Goal: Information Seeking & Learning: Learn about a topic

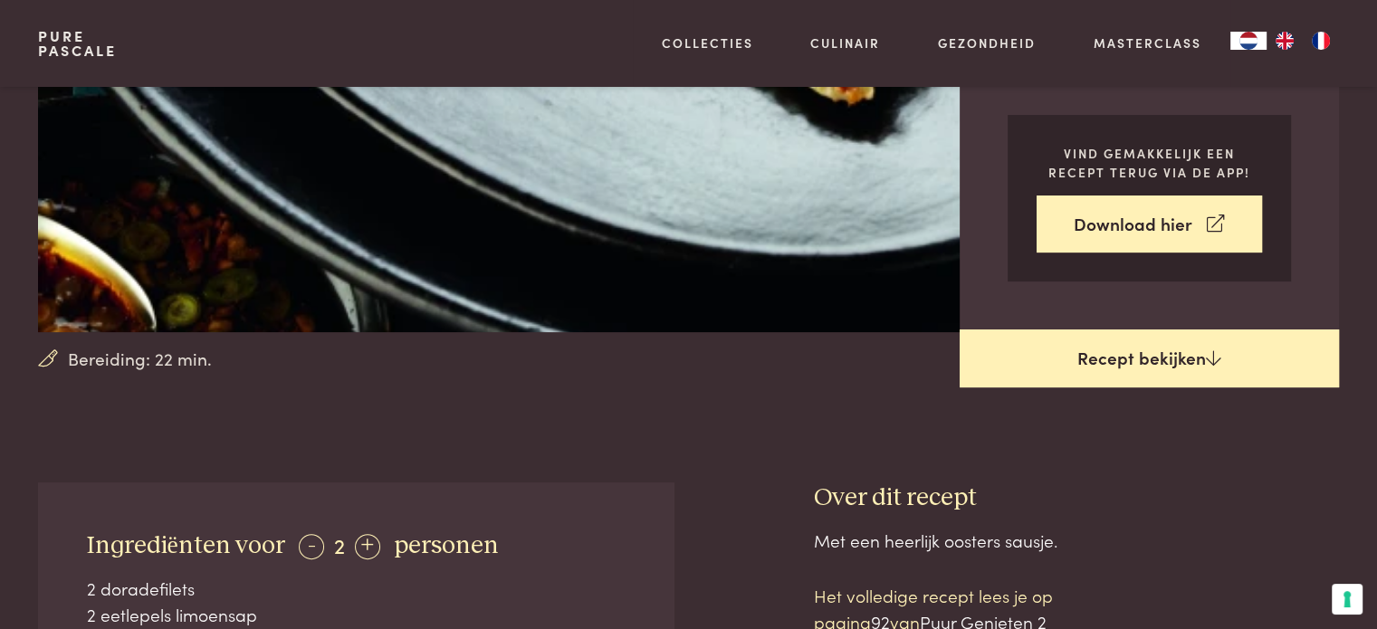
scroll to position [362, 0]
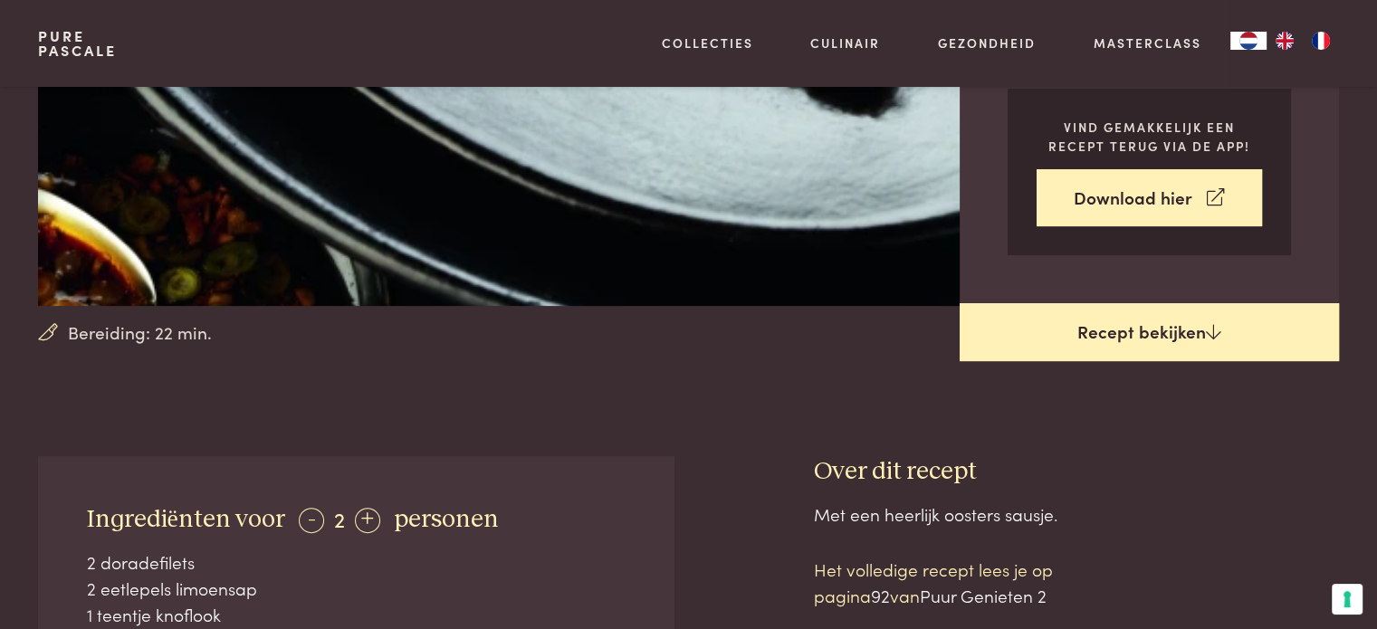
click at [1133, 334] on link "Recept bekijken" at bounding box center [1148, 332] width 379 height 58
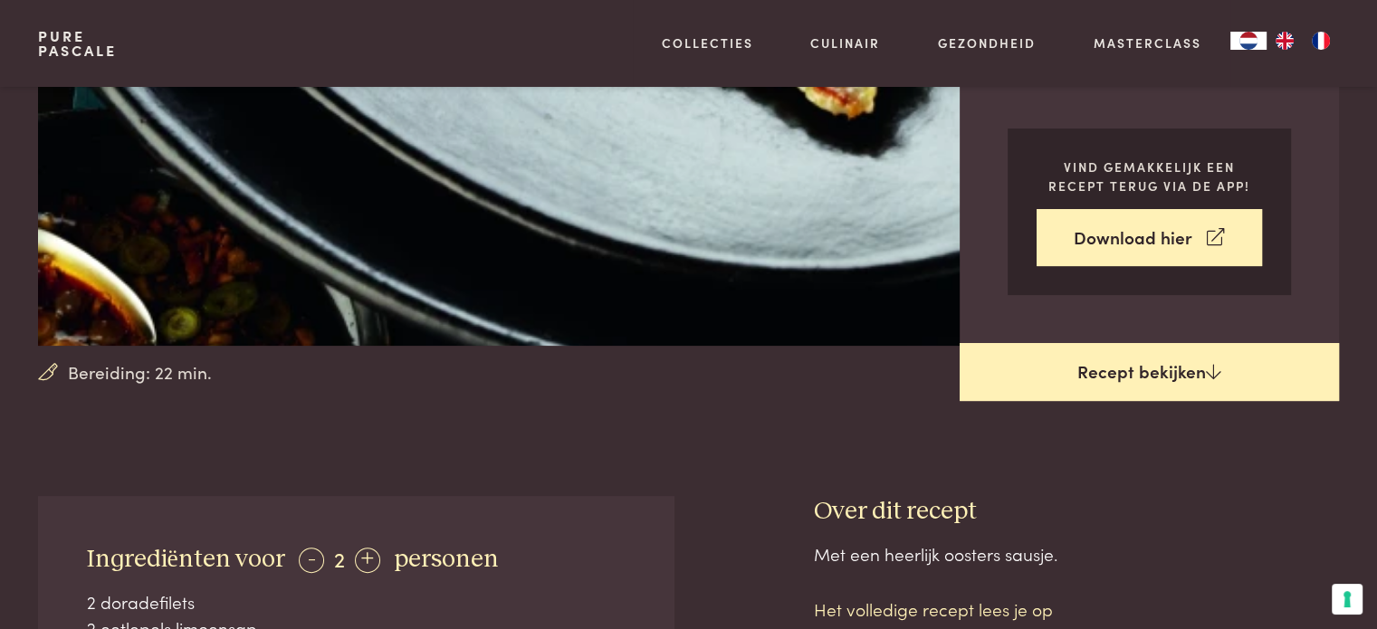
scroll to position [275, 0]
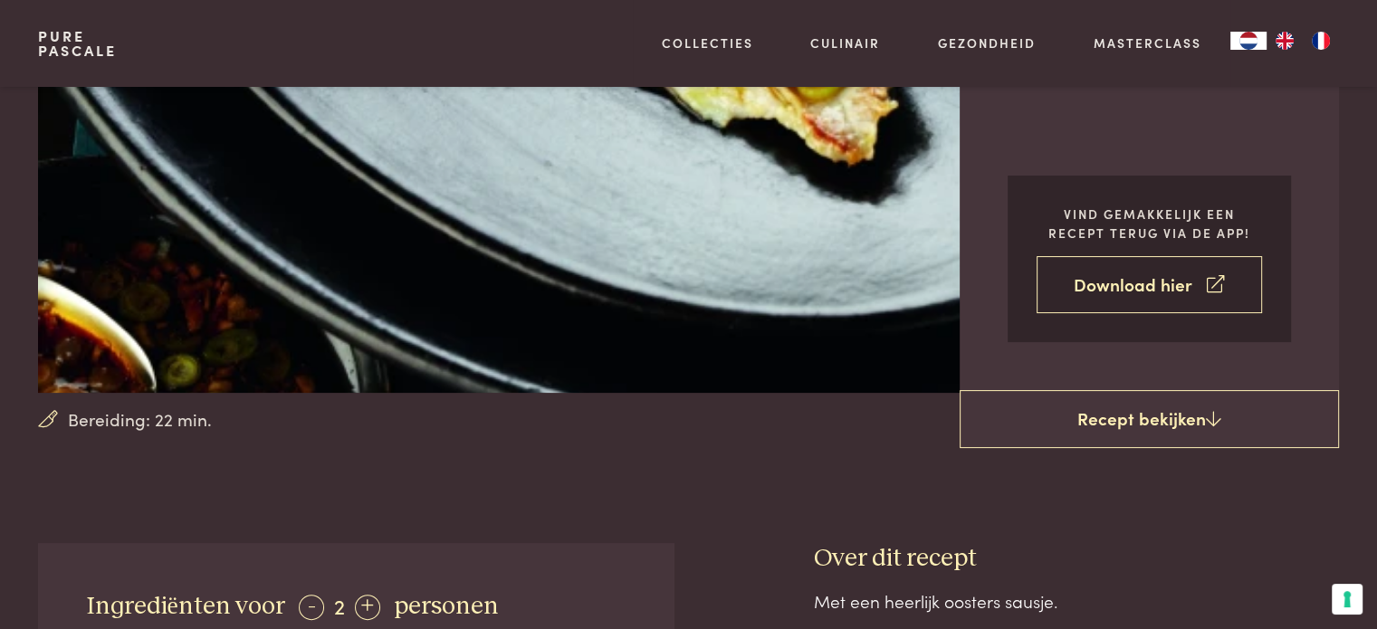
click at [1131, 290] on link "Download hier" at bounding box center [1148, 284] width 225 height 57
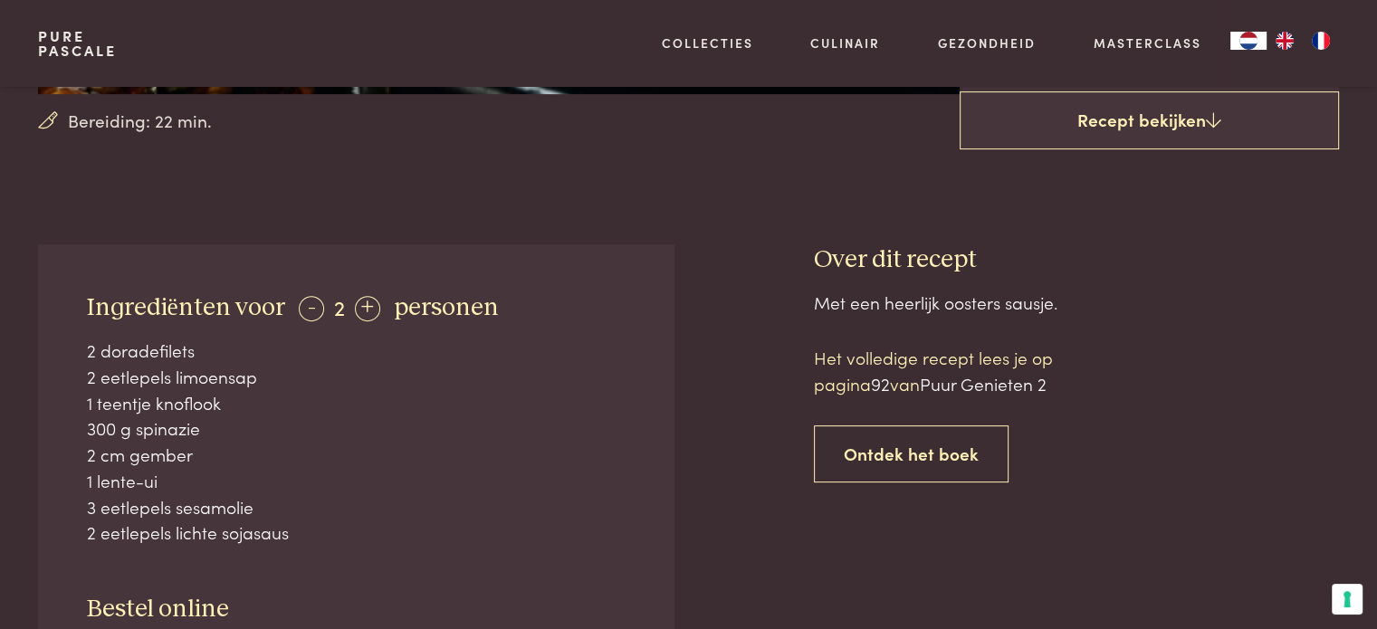
scroll to position [543, 0]
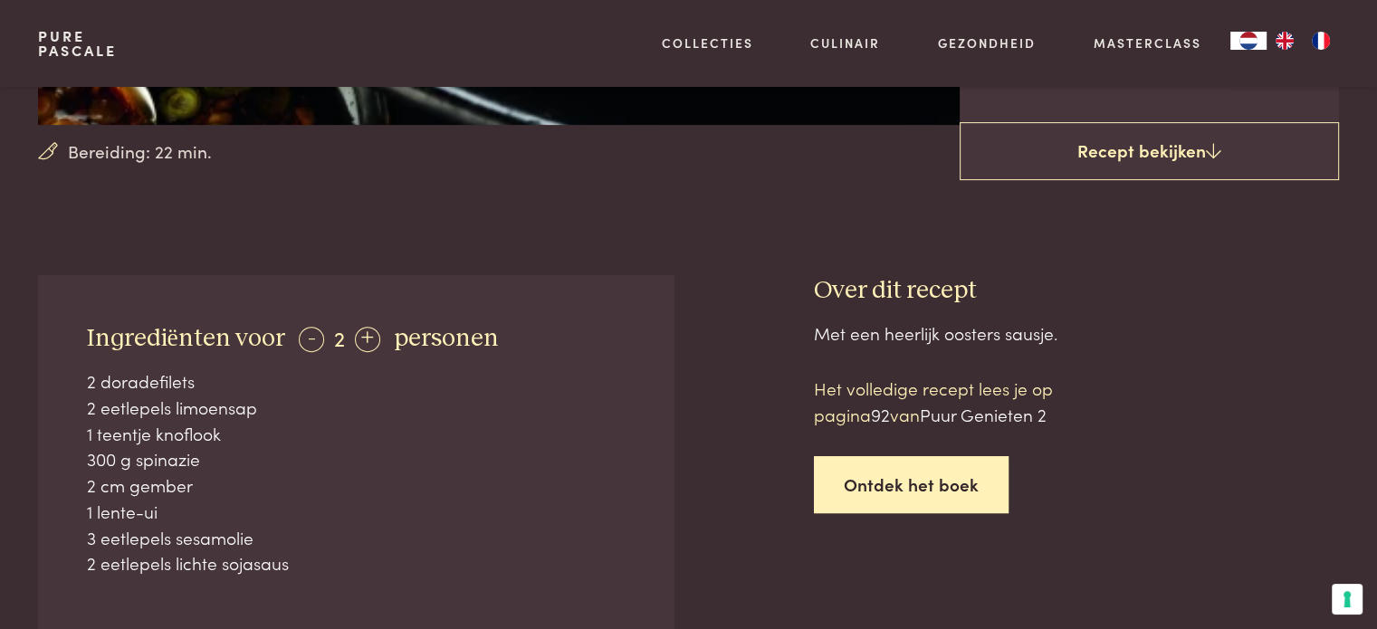
click at [935, 488] on link "Ontdek het boek" at bounding box center [911, 484] width 195 height 57
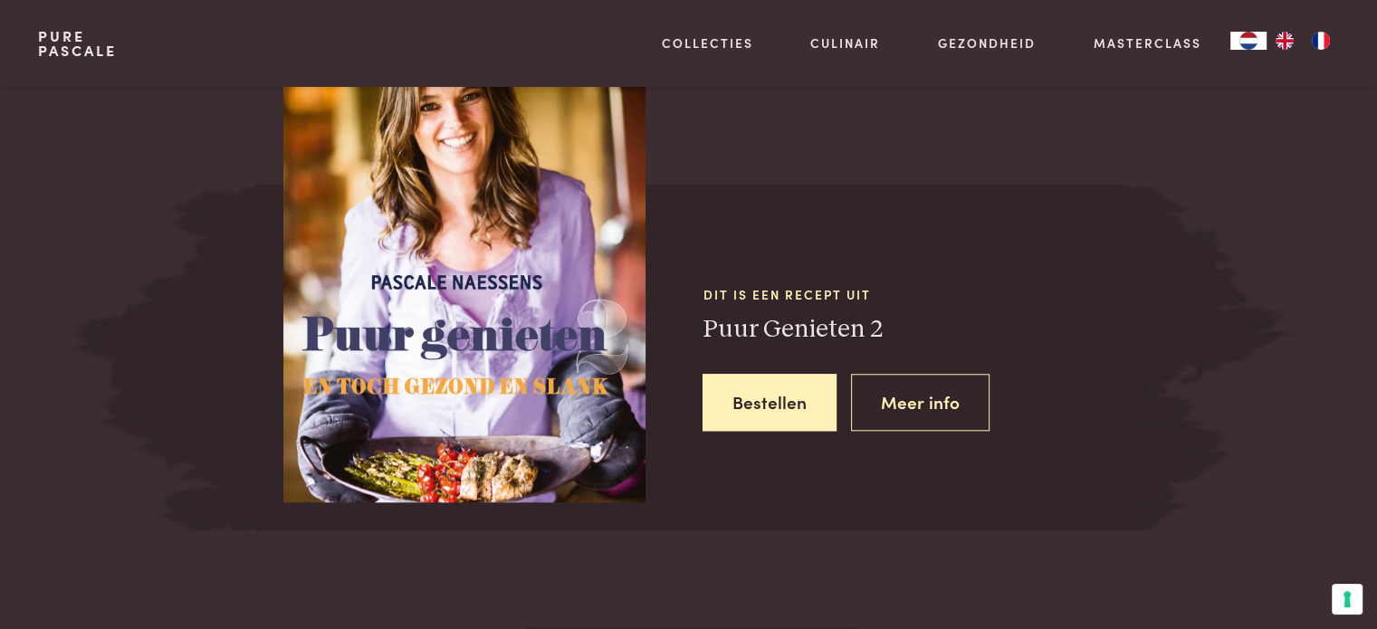
scroll to position [1652, 0]
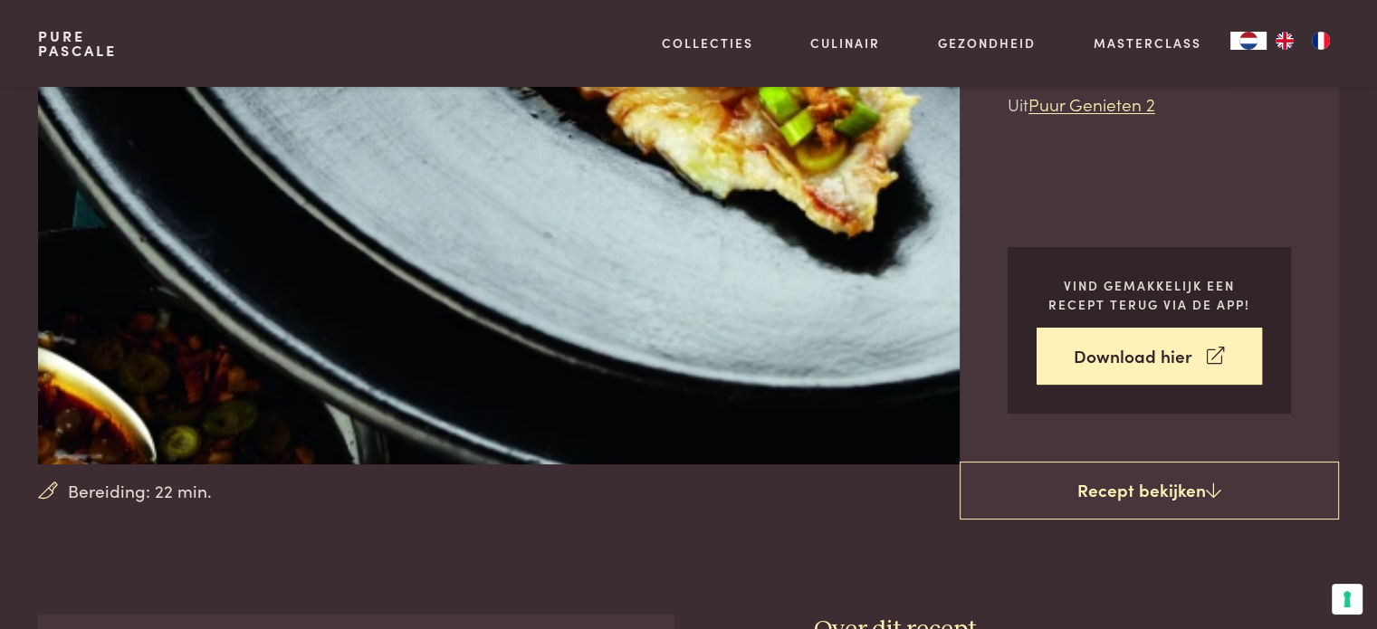
scroll to position [294, 0]
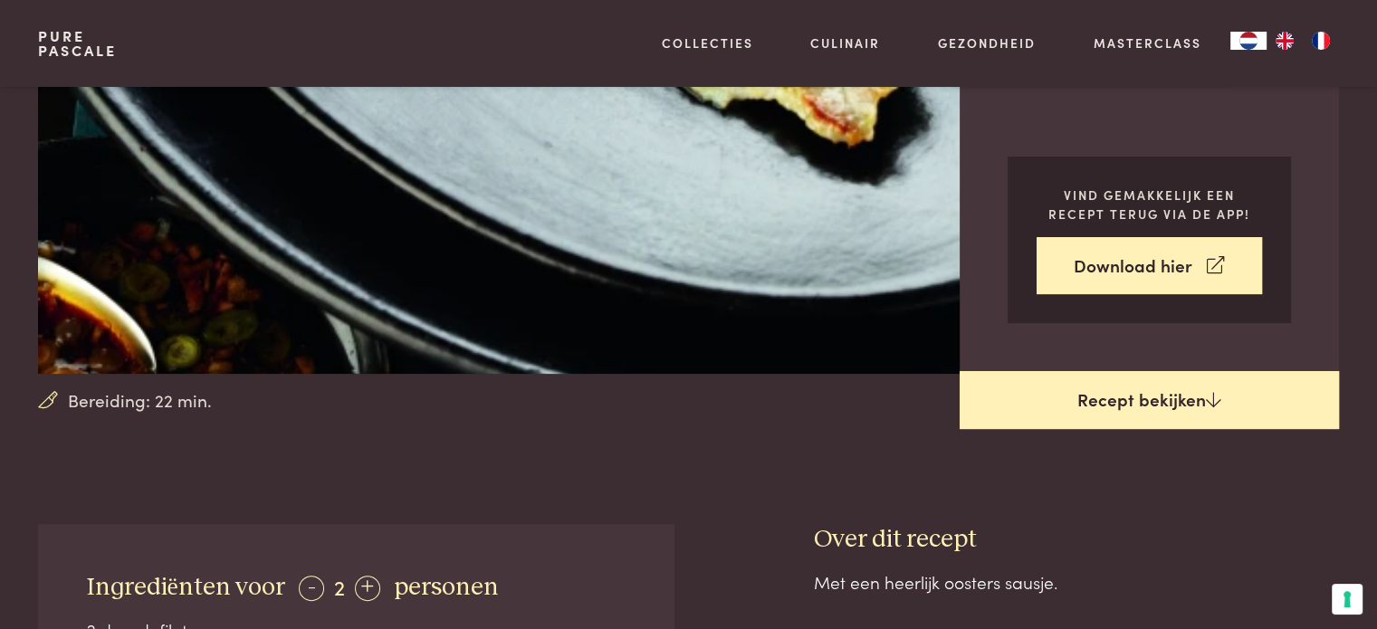
click at [1115, 398] on link "Recept bekijken" at bounding box center [1148, 400] width 379 height 58
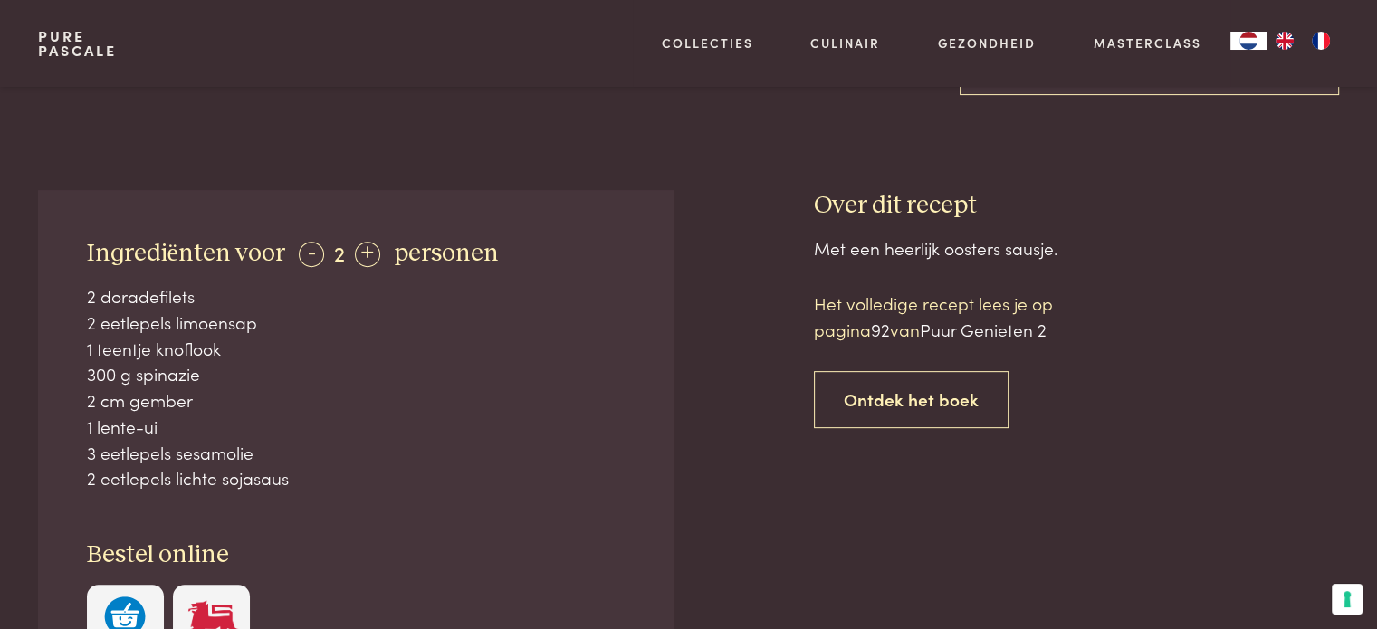
scroll to position [637, 0]
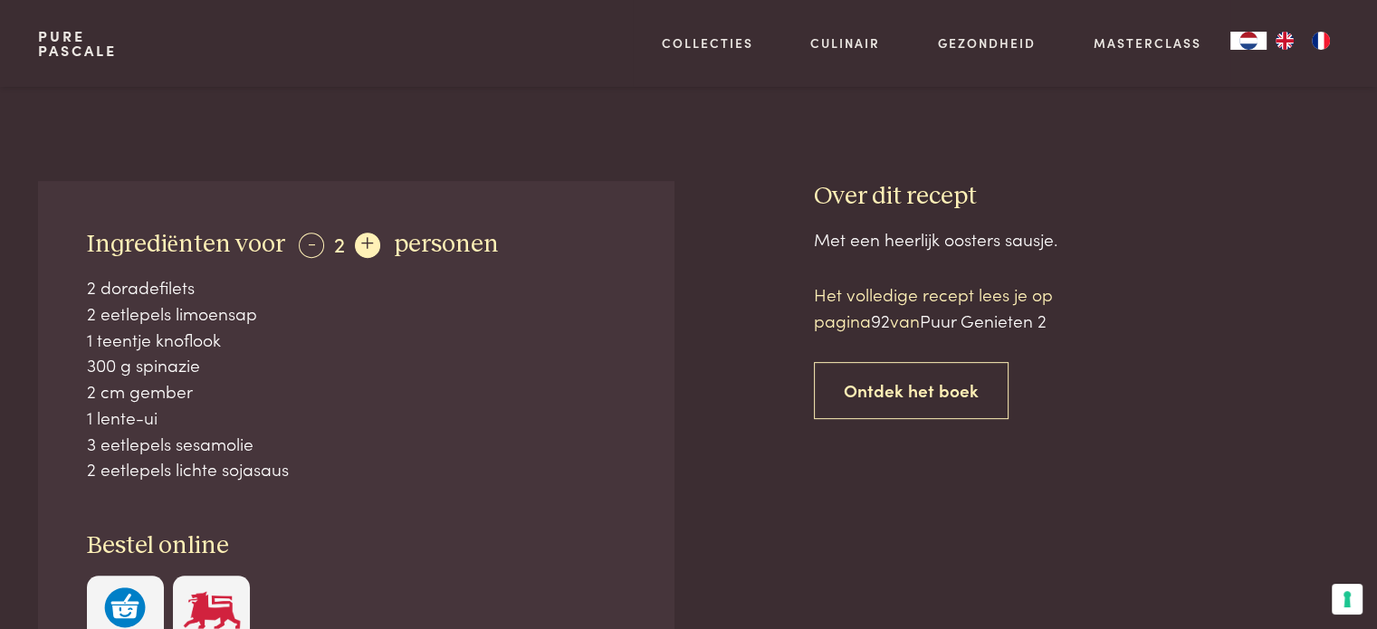
click at [361, 251] on div "+" at bounding box center [367, 245] width 25 height 25
click at [301, 245] on div "-" at bounding box center [311, 245] width 25 height 25
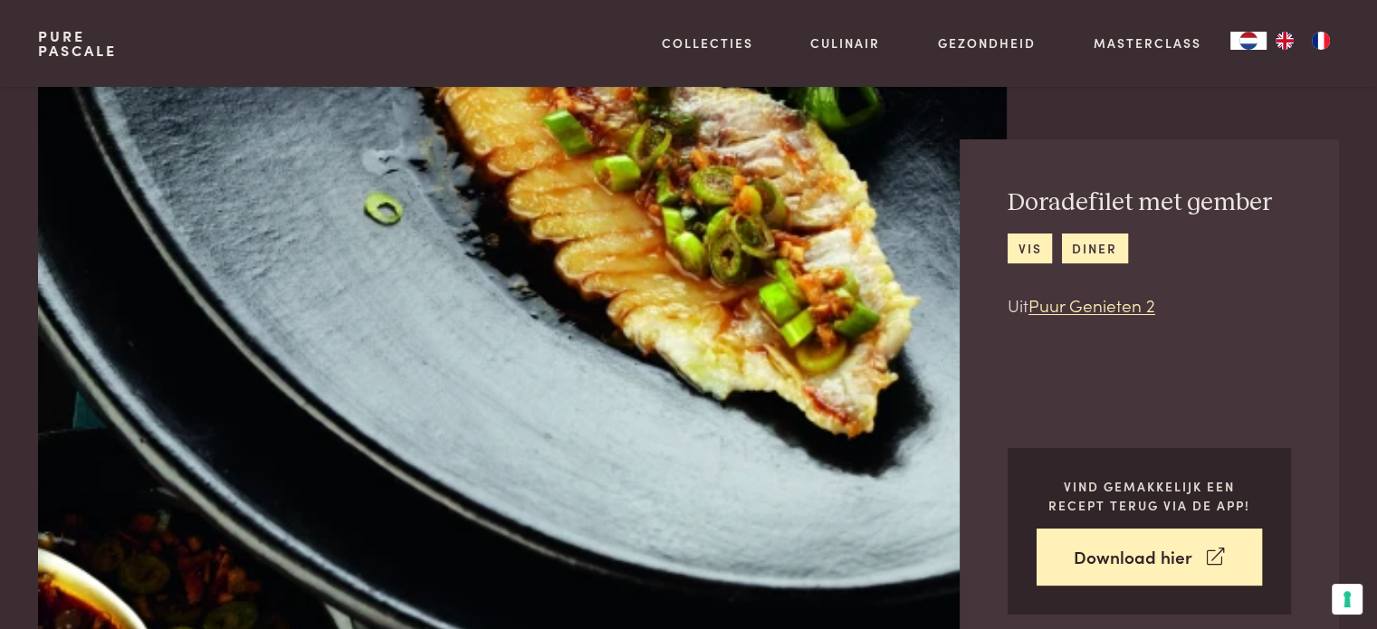
scroll to position [0, 0]
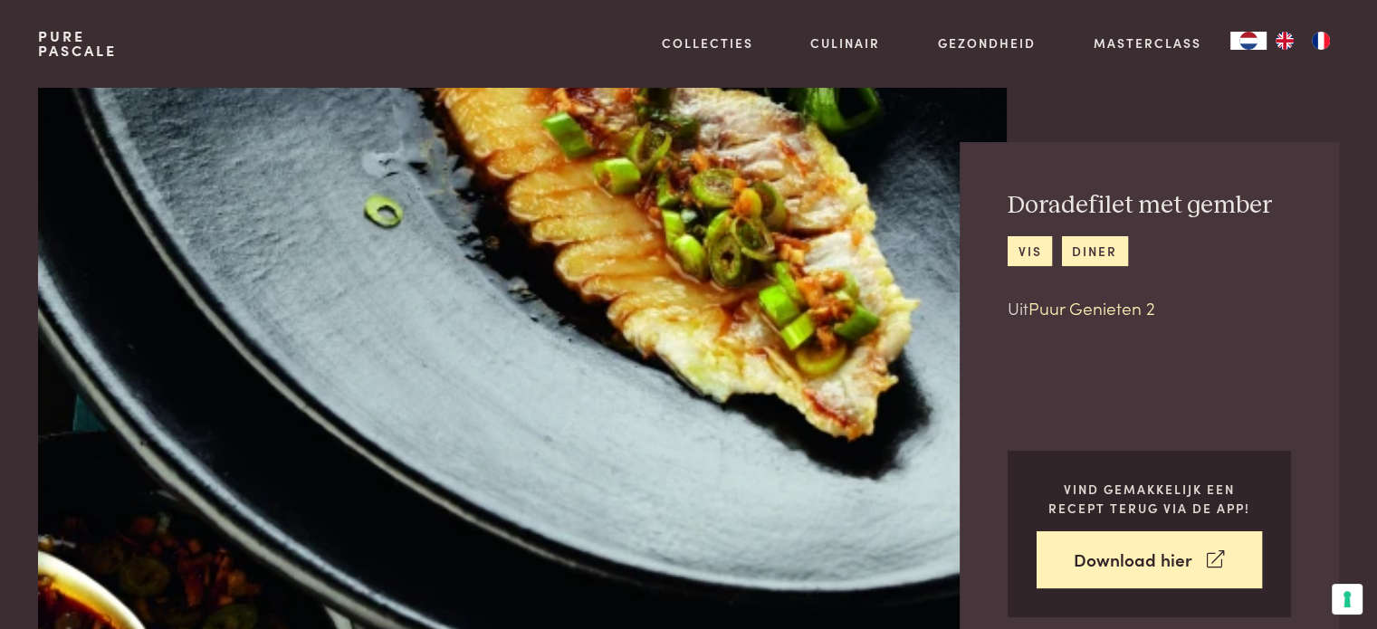
click at [1070, 308] on link "Puur Genieten 2" at bounding box center [1091, 307] width 127 height 24
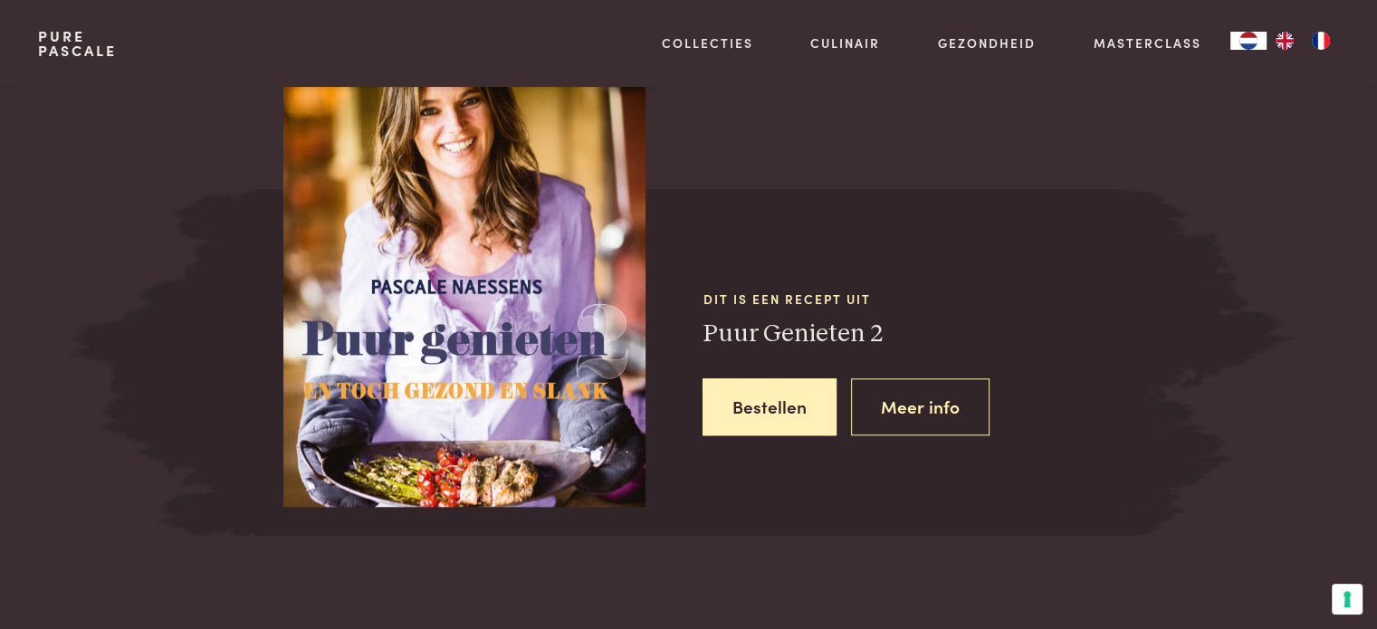
scroll to position [1652, 0]
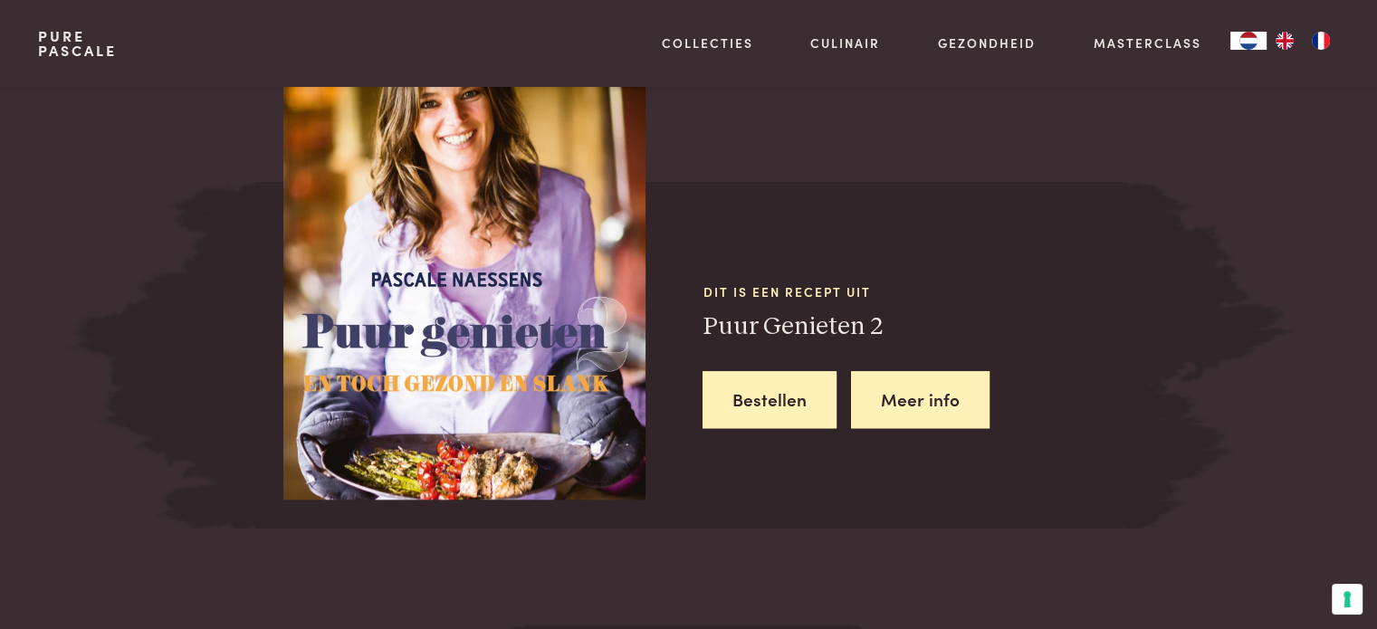
click at [961, 404] on link "Meer info" at bounding box center [920, 399] width 138 height 57
